Goal: Check status

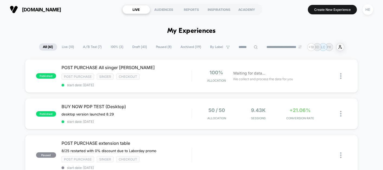
click at [68, 46] on span "Live ( 10 )" at bounding box center [68, 46] width 20 height 7
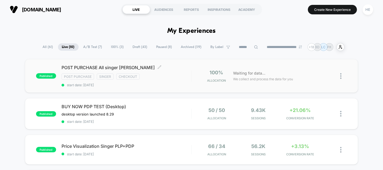
click at [179, 73] on div "Post Purchase Singer checkout" at bounding box center [126, 76] width 130 height 6
